Goal: Task Accomplishment & Management: Manage account settings

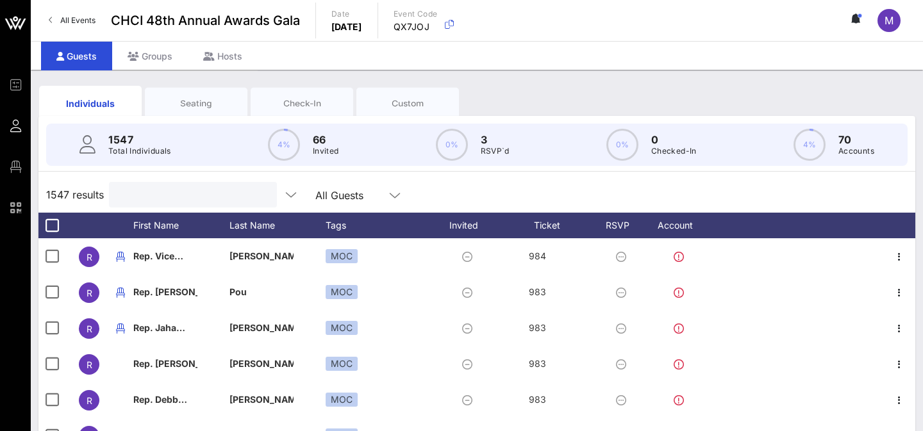
click at [189, 195] on input "text" at bounding box center [192, 195] width 150 height 17
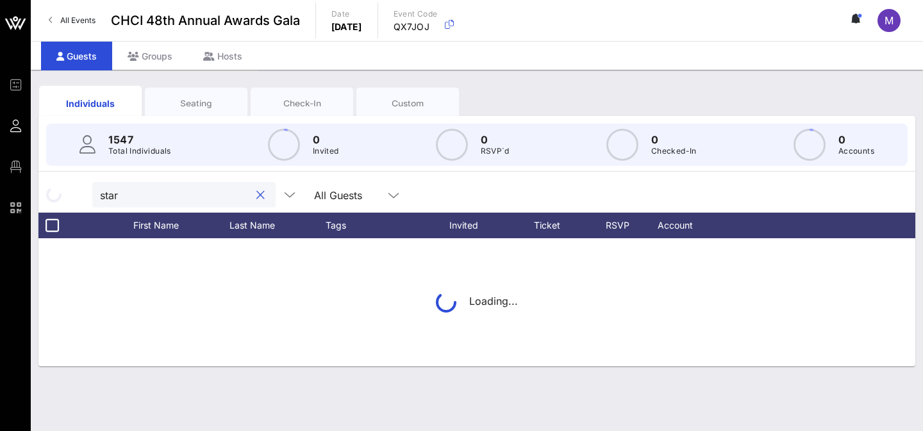
type input "starz"
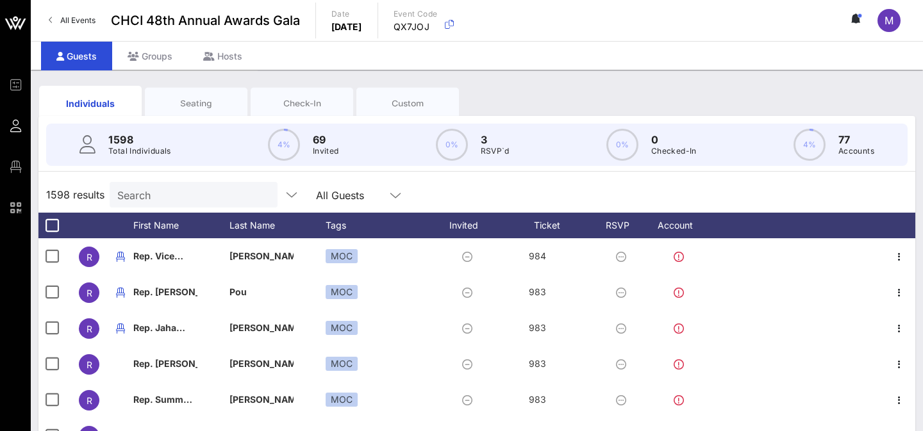
click at [187, 197] on input "Search" at bounding box center [192, 195] width 150 height 17
click at [187, 197] on input "text" at bounding box center [192, 195] width 150 height 17
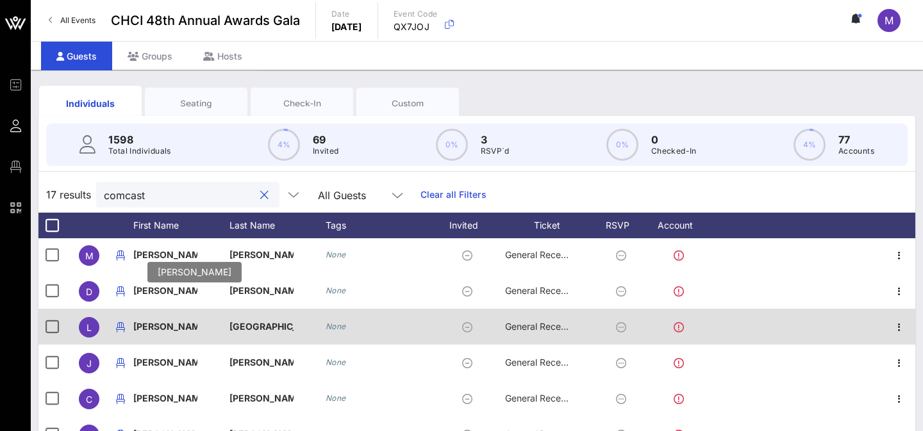
scroll to position [109, 0]
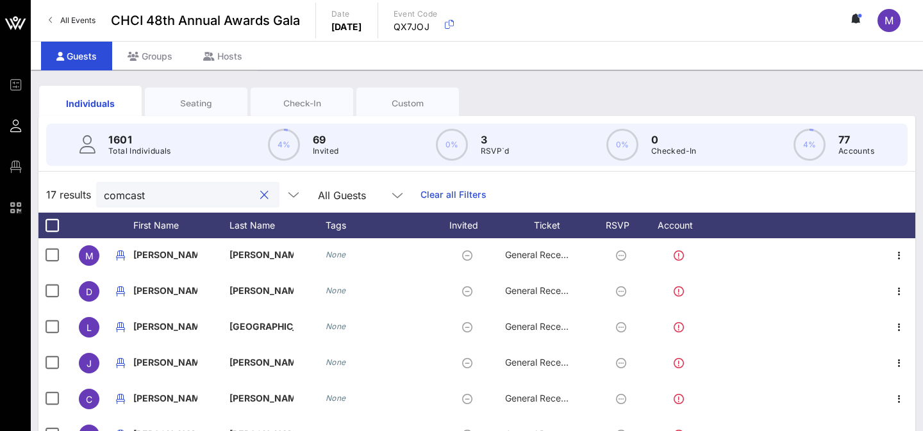
click at [132, 190] on input "comcast" at bounding box center [179, 195] width 150 height 17
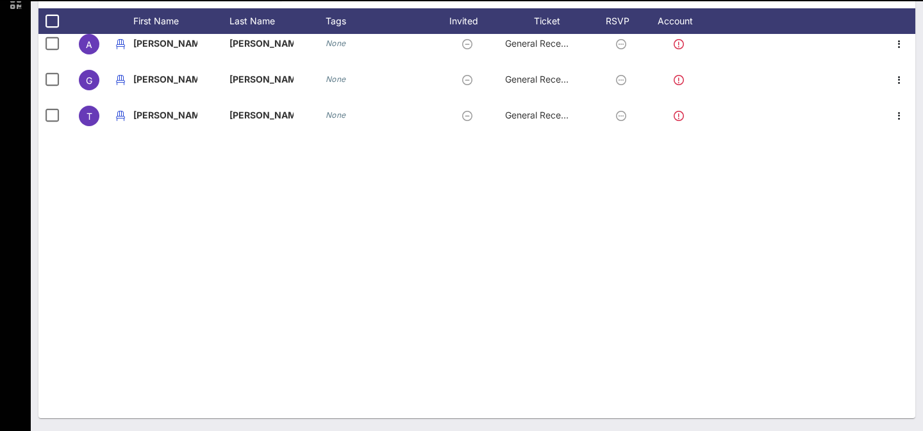
scroll to position [0, 0]
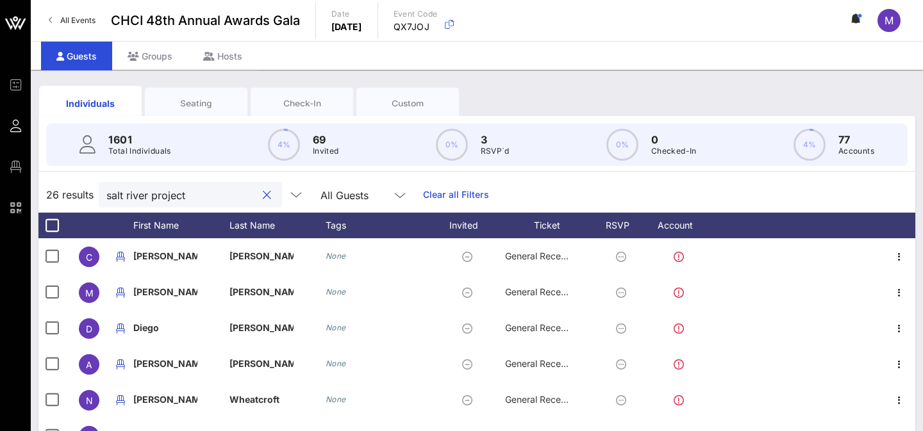
click at [149, 195] on input "salt river project" at bounding box center [181, 195] width 150 height 17
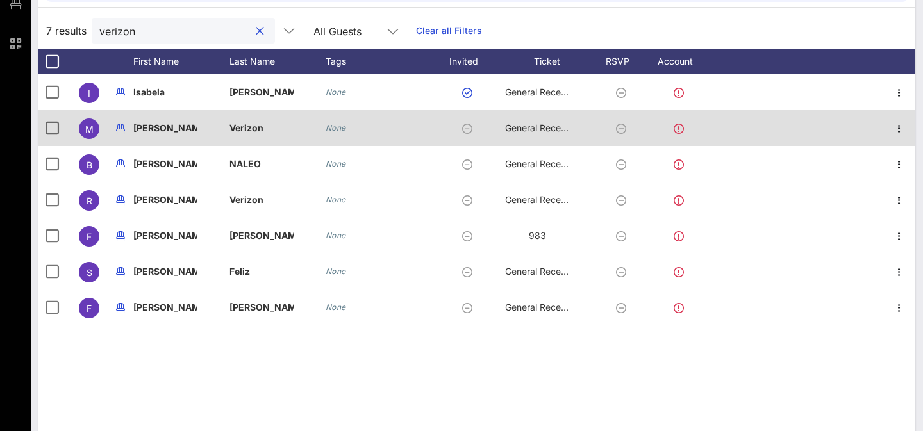
scroll to position [163, 0]
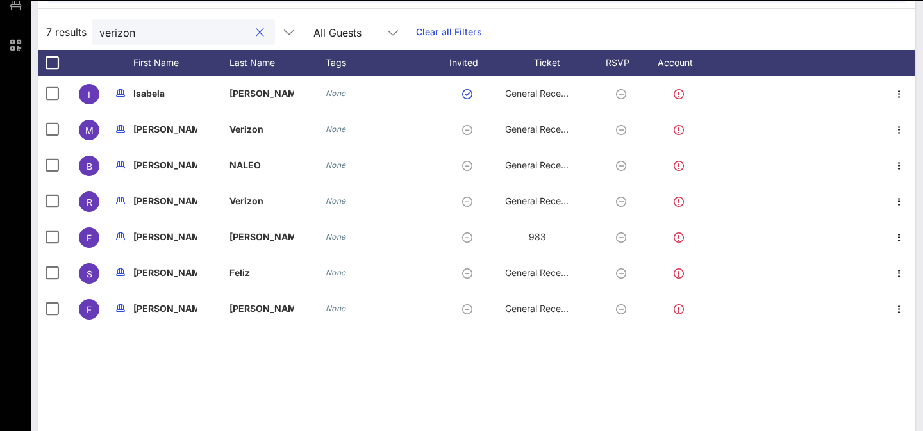
type input "verizon"
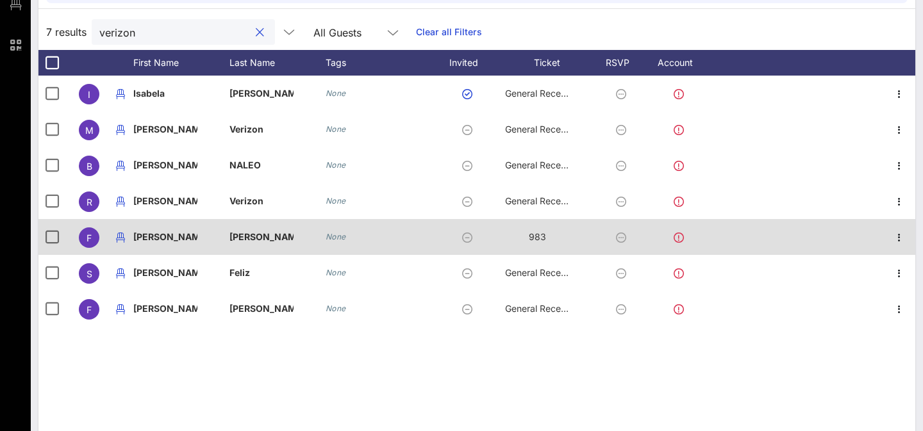
scroll to position [0, 0]
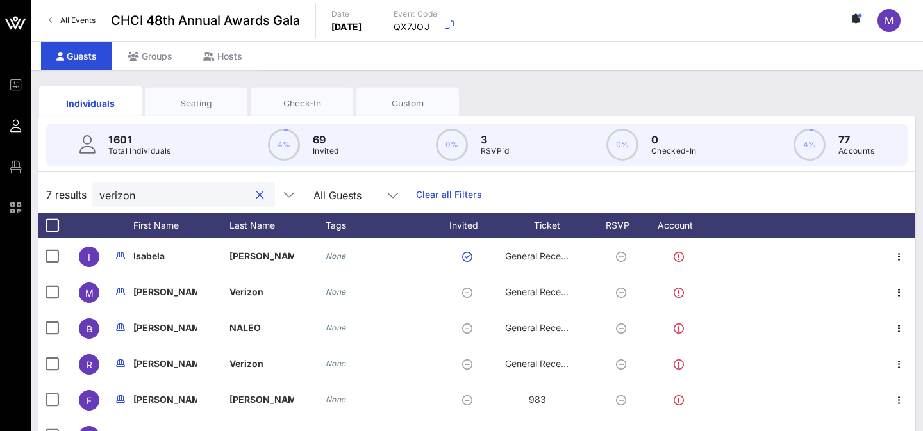
click at [256, 193] on button "clear icon" at bounding box center [260, 195] width 8 height 13
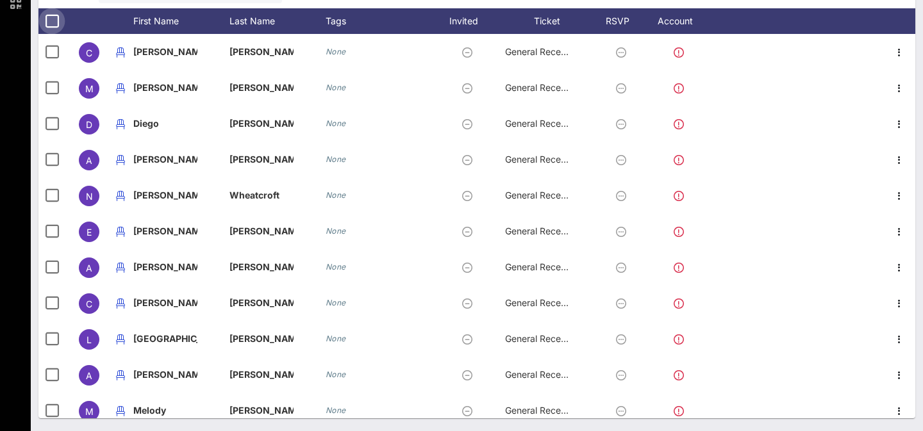
type input "salt river project"
click at [52, 22] on div at bounding box center [52, 21] width 22 height 22
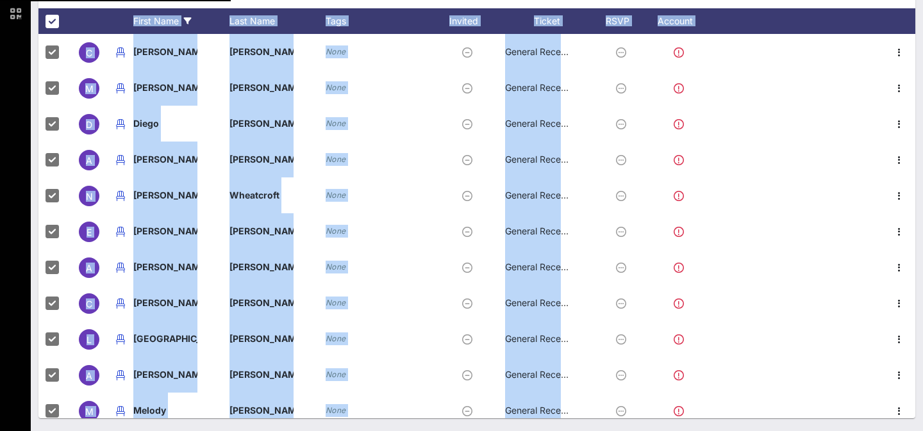
drag, startPoint x: 295, startPoint y: 403, endPoint x: 138, endPoint y: 25, distance: 409.0
copy div "First Name Last Name Tags Invited Ticket RSVP Account C [PERSON_NAME] None Gene…"
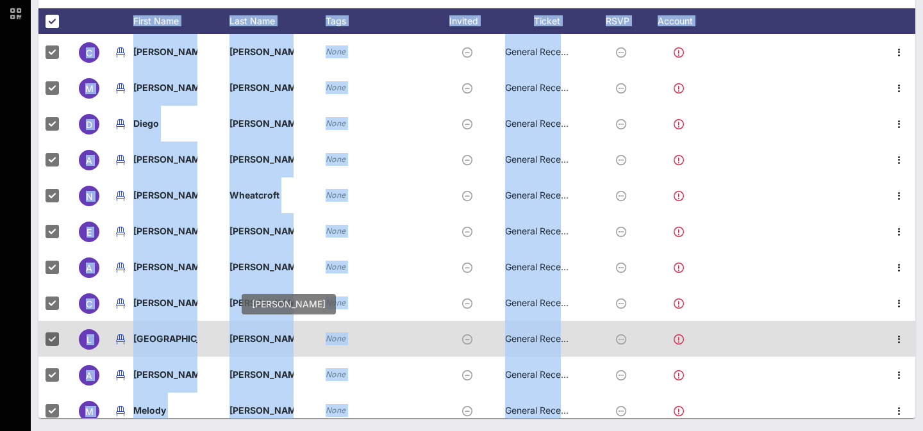
copy div "Last Name Tags Invited Ticket RSVP Account C [PERSON_NAME] None General Recepti…"
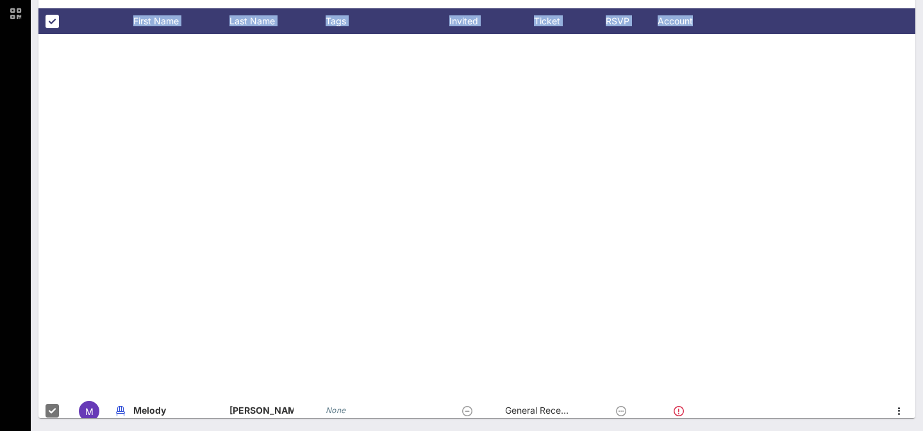
scroll to position [549, 0]
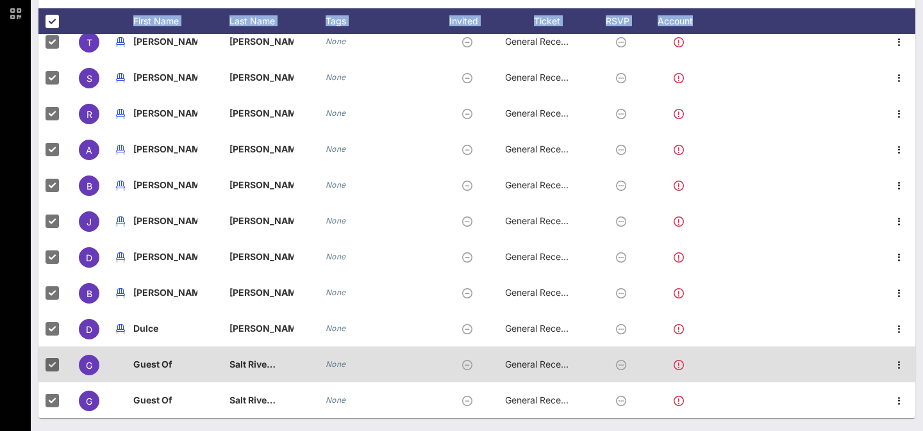
click at [416, 369] on div "None" at bounding box center [380, 365] width 109 height 36
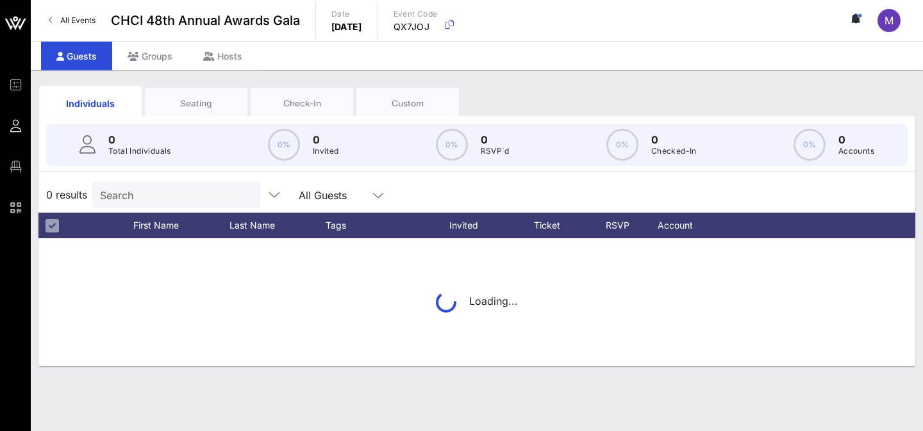
click at [141, 201] on input "Search" at bounding box center [175, 195] width 150 height 17
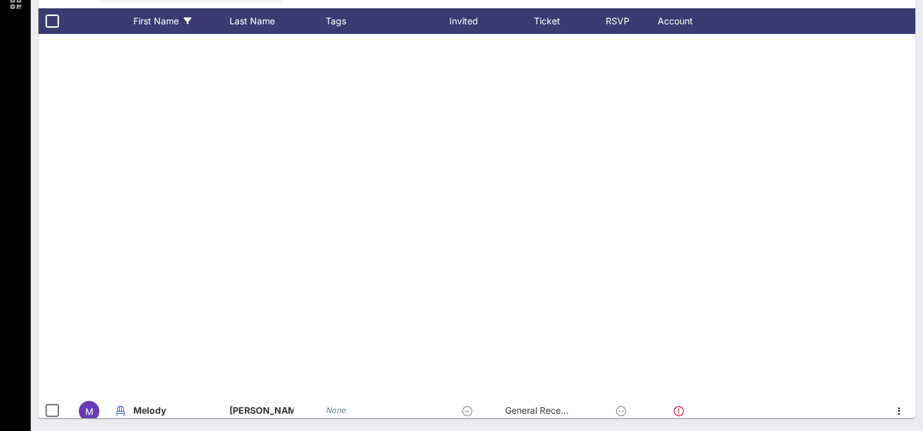
scroll to position [549, 0]
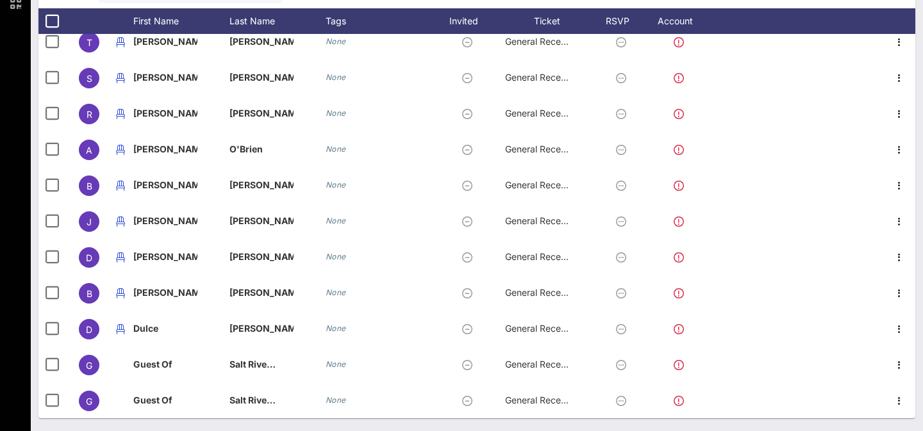
type input "salt river project"
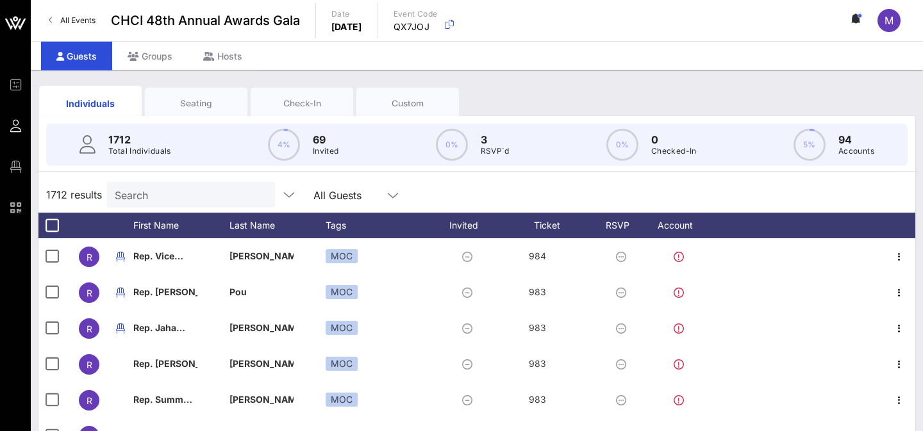
click at [155, 187] on input "Search" at bounding box center [190, 195] width 150 height 17
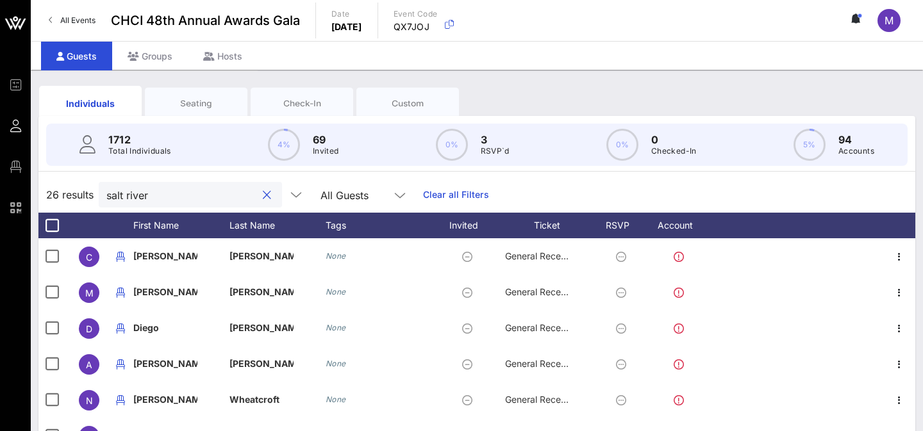
type input "salt river"
click at [204, 86] on div "Individuals Seating Check-In Custom" at bounding box center [250, 103] width 423 height 35
click at [197, 94] on div "Seating" at bounding box center [196, 103] width 103 height 32
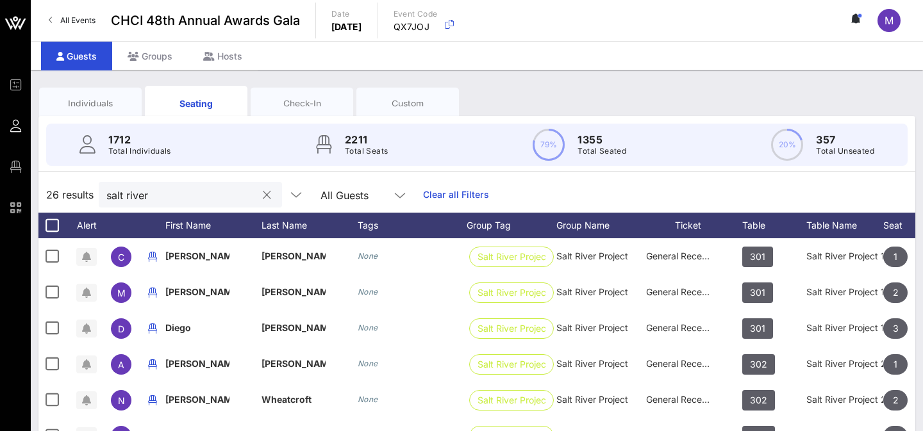
click at [182, 191] on input "salt river" at bounding box center [181, 195] width 150 height 17
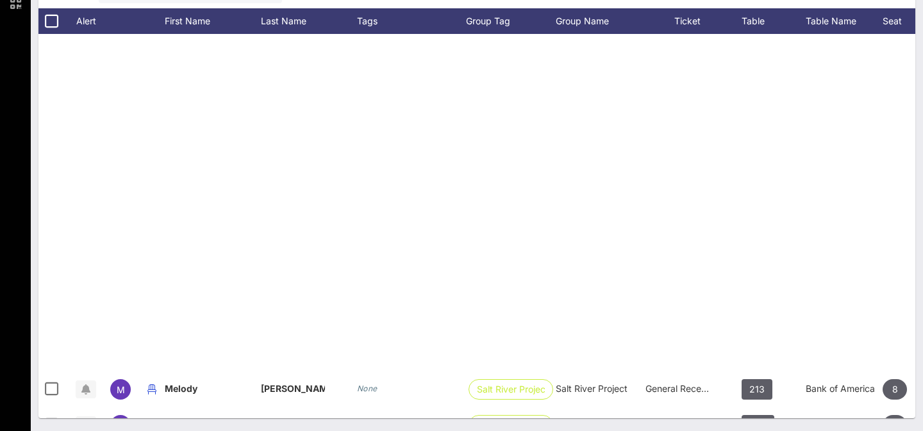
scroll to position [549, 1]
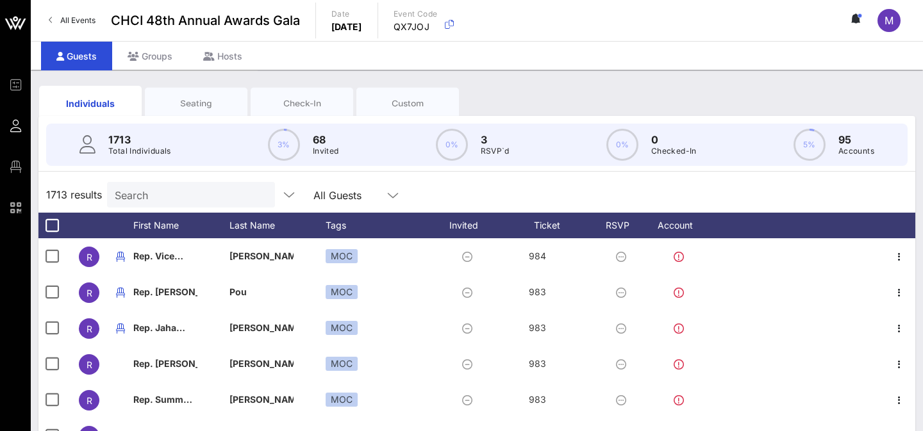
click at [153, 191] on input "Search" at bounding box center [190, 195] width 150 height 17
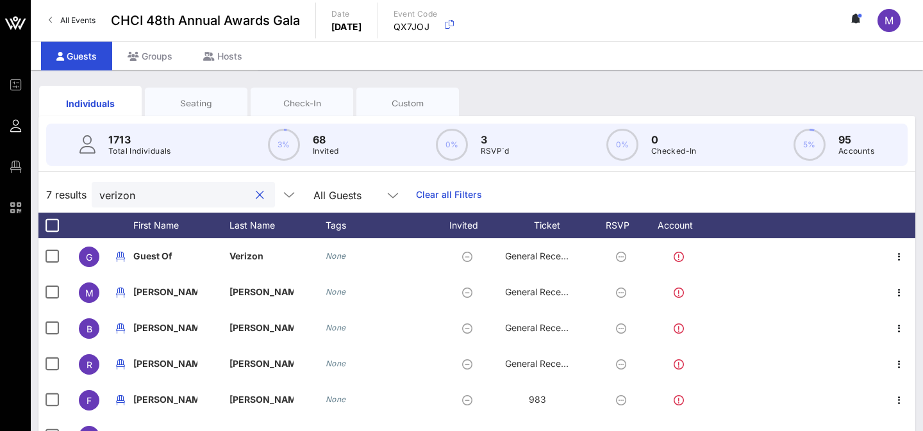
click at [194, 103] on div "Seating" at bounding box center [195, 103] width 83 height 12
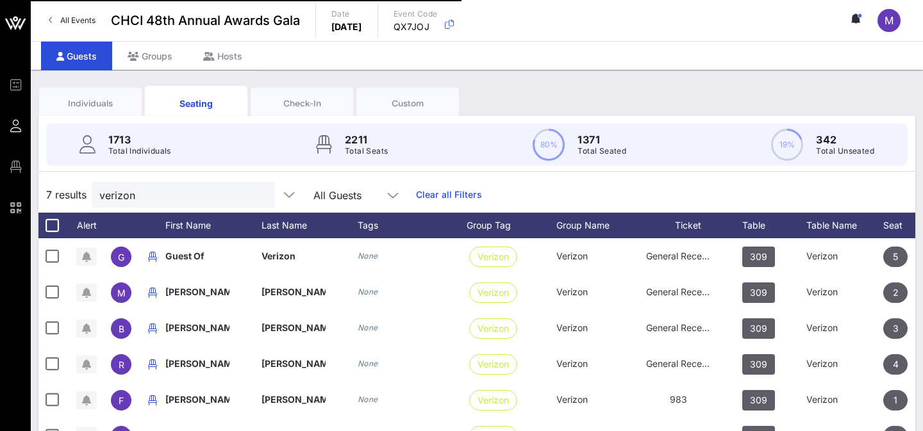
click at [211, 92] on div "Seating" at bounding box center [196, 103] width 103 height 35
click at [185, 199] on input "verizon" at bounding box center [174, 195] width 150 height 17
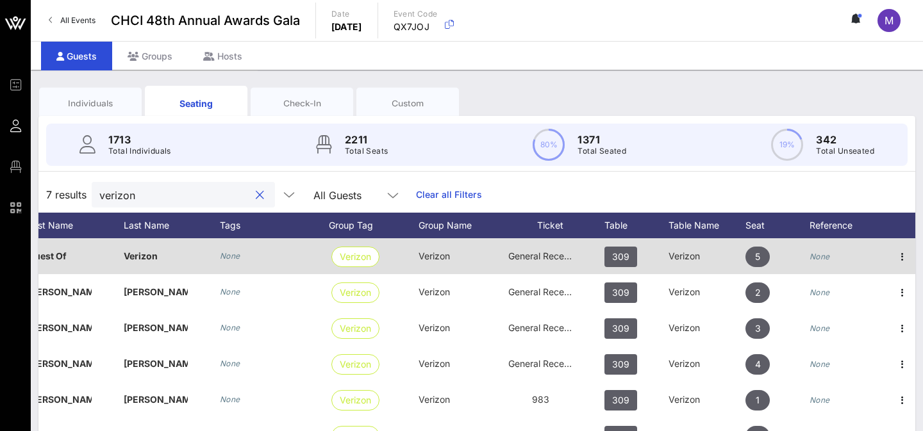
scroll to position [0, 140]
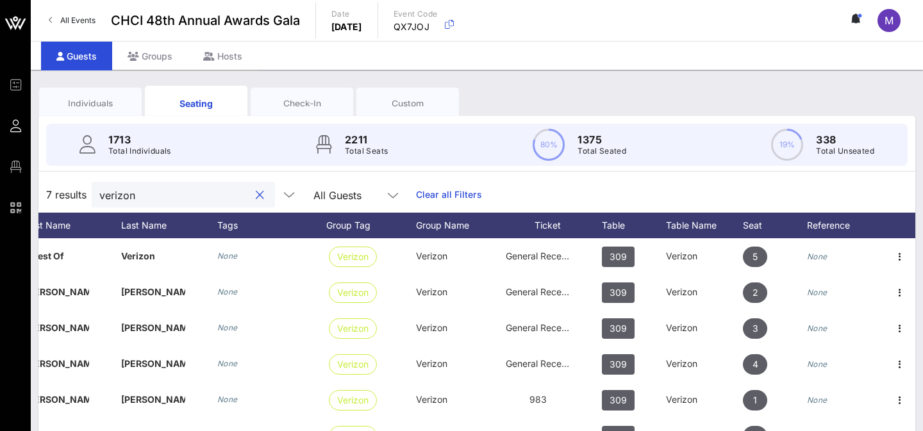
click at [147, 197] on input "verizon" at bounding box center [174, 195] width 150 height 17
click at [147, 196] on input "verizon" at bounding box center [174, 195] width 150 height 17
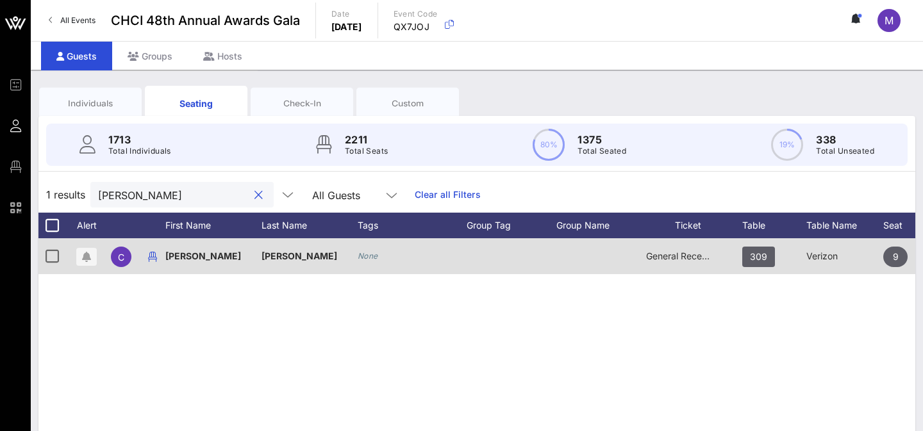
scroll to position [0, 141]
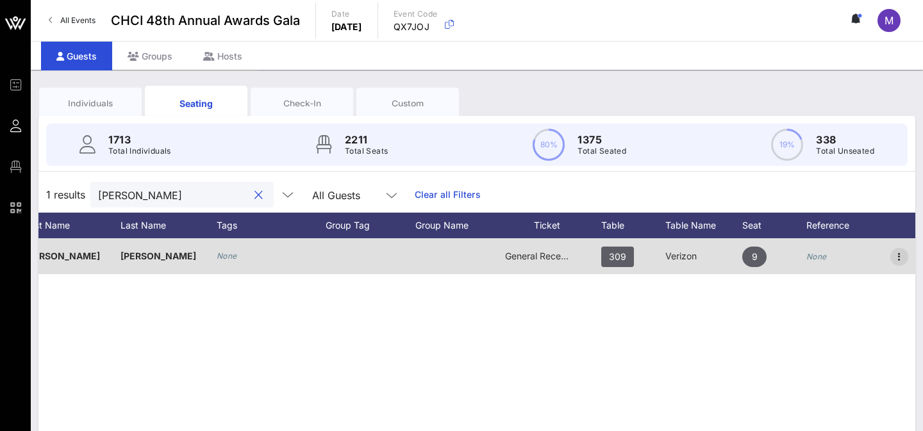
type input "carlos sanchez"
click at [900, 260] on icon "button" at bounding box center [899, 256] width 15 height 15
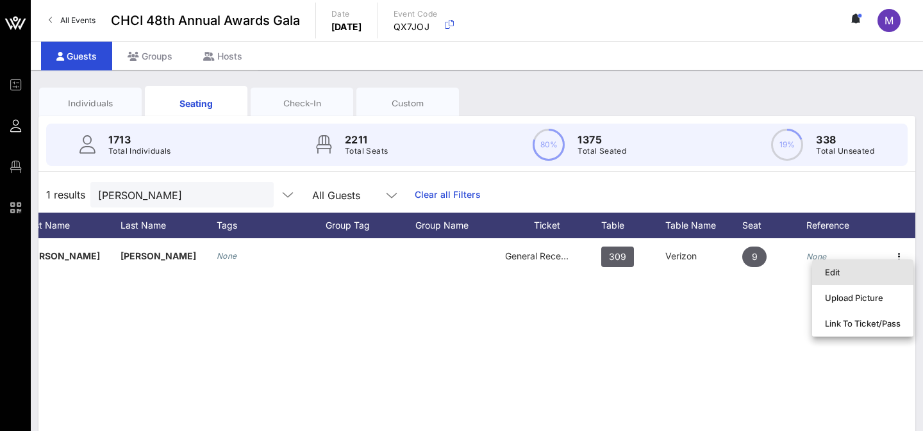
click at [873, 269] on div "Edit" at bounding box center [863, 272] width 76 height 10
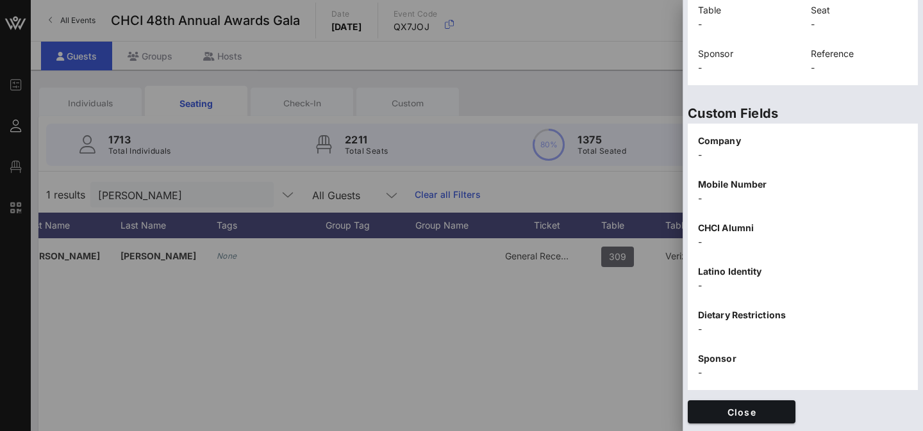
scroll to position [0, 0]
